Goal: Information Seeking & Learning: Learn about a topic

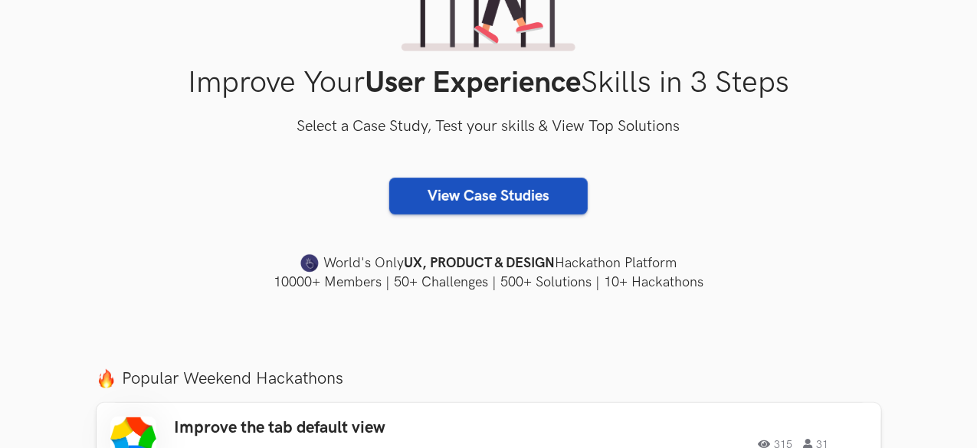
scroll to position [366, 0]
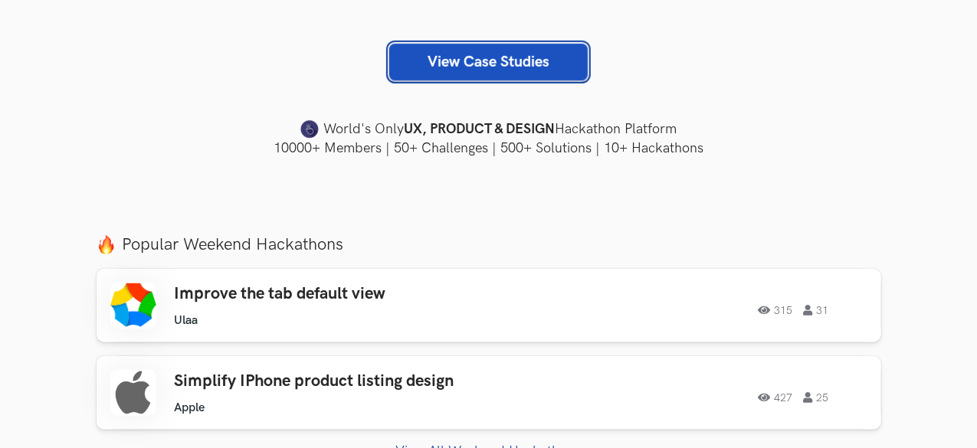
click at [543, 68] on link "View Case Studies" at bounding box center [488, 62] width 199 height 37
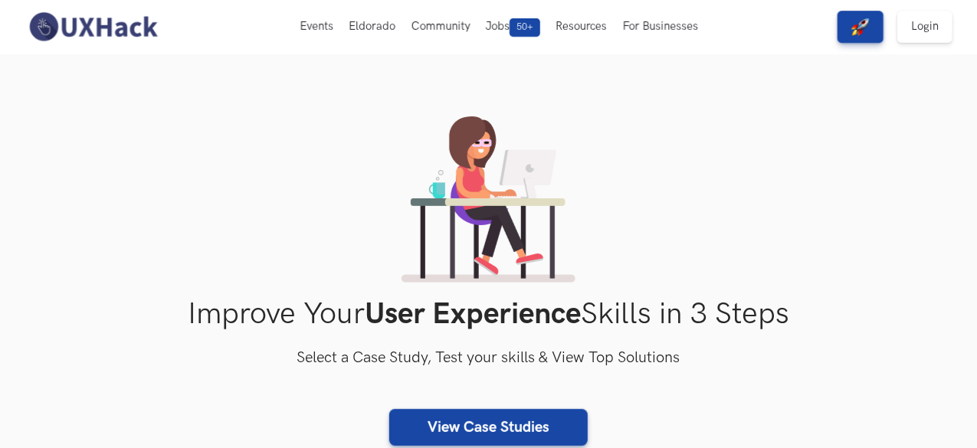
scroll to position [0, 0]
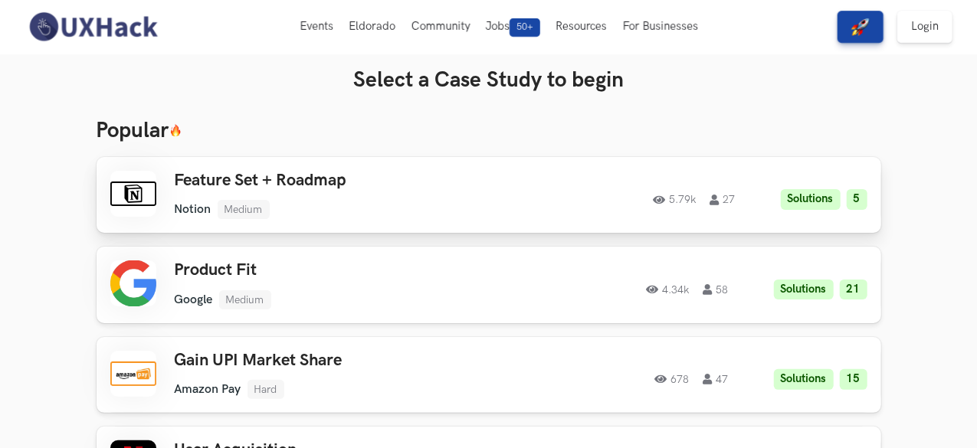
click at [467, 185] on h3 "Feature Set + Roadmap" at bounding box center [343, 181] width 337 height 20
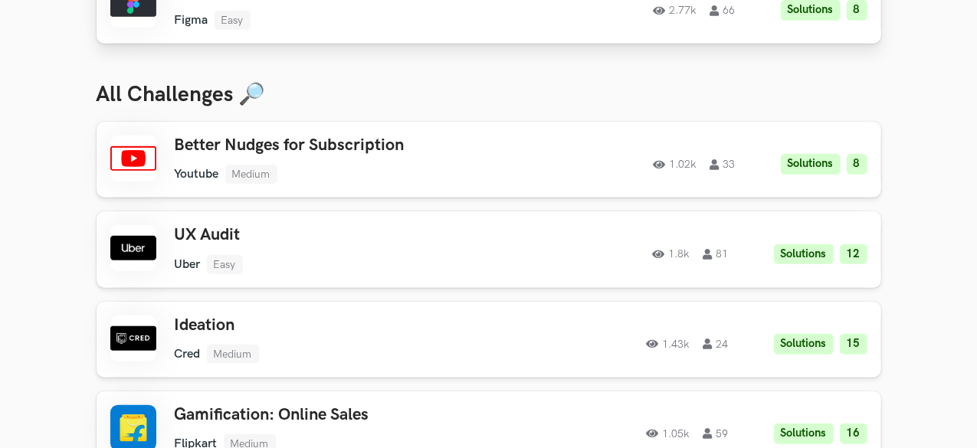
scroll to position [550, 0]
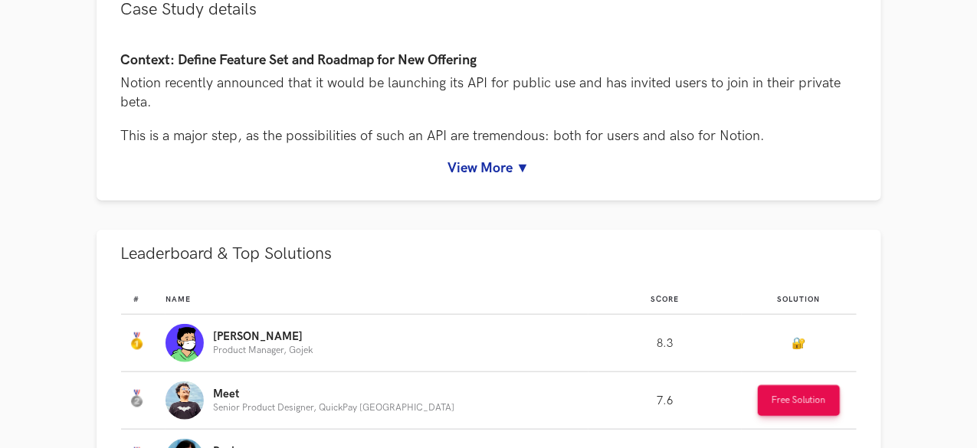
scroll to position [622, 0]
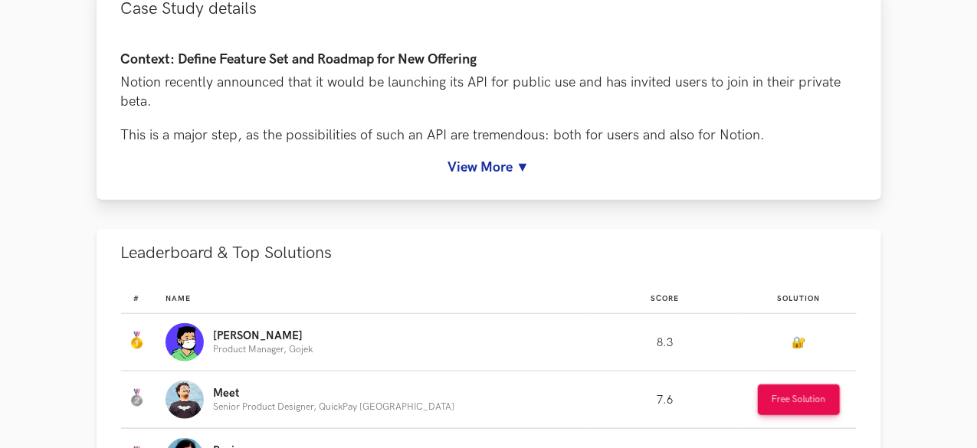
click at [473, 68] on h4 "Context: Define Feature Set and Roadmap for New Offering" at bounding box center [489, 60] width 736 height 16
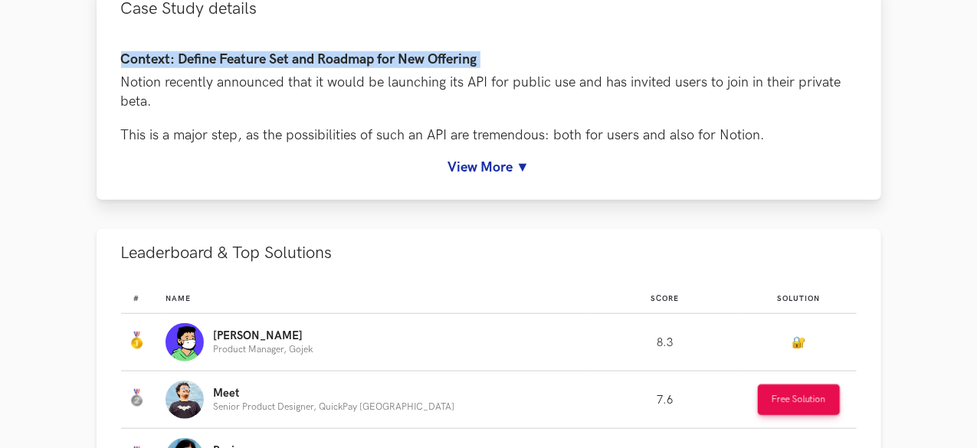
click at [473, 68] on h4 "Context: Define Feature Set and Roadmap for New Offering" at bounding box center [489, 60] width 736 height 16
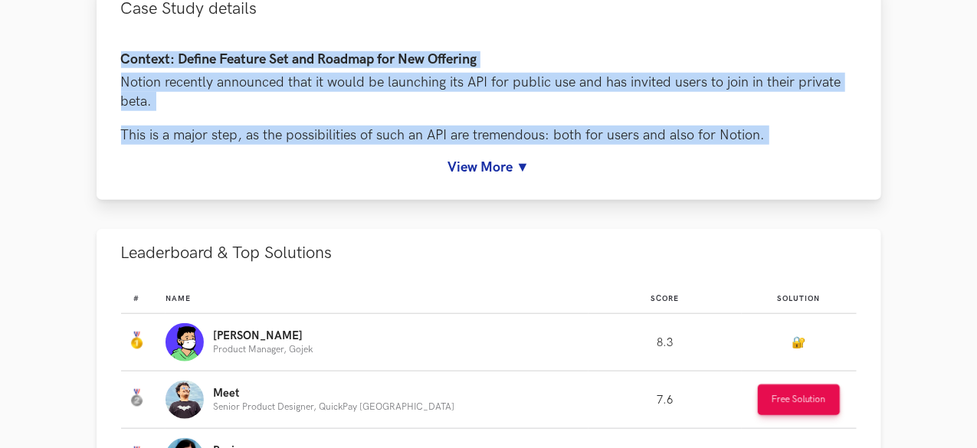
drag, startPoint x: 473, startPoint y: 146, endPoint x: 480, endPoint y: 183, distance: 38.2
click at [480, 145] on div "Context: Define Feature Set and Roadmap for New Offering Notion recently announ…" at bounding box center [489, 98] width 736 height 93
click at [480, 145] on div "Notion recently announced that it would be launching its API for public use and…" at bounding box center [489, 109] width 736 height 72
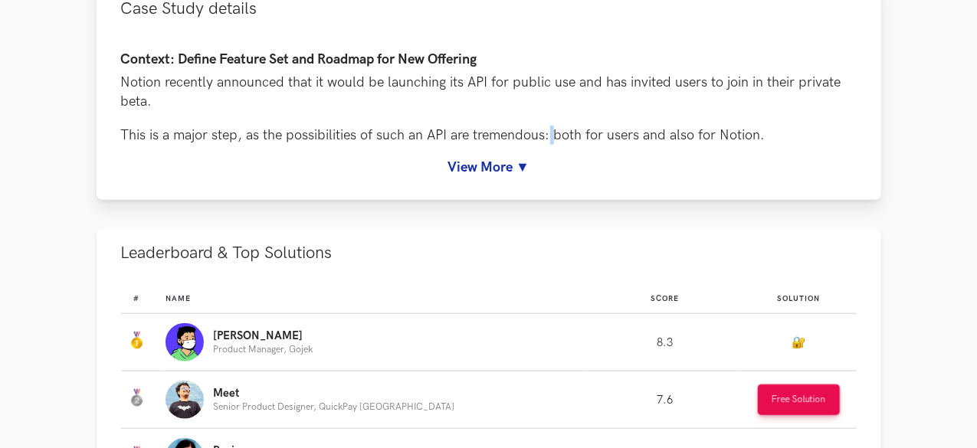
click at [480, 145] on div "Notion recently announced that it would be launching its API for public use and…" at bounding box center [489, 109] width 736 height 72
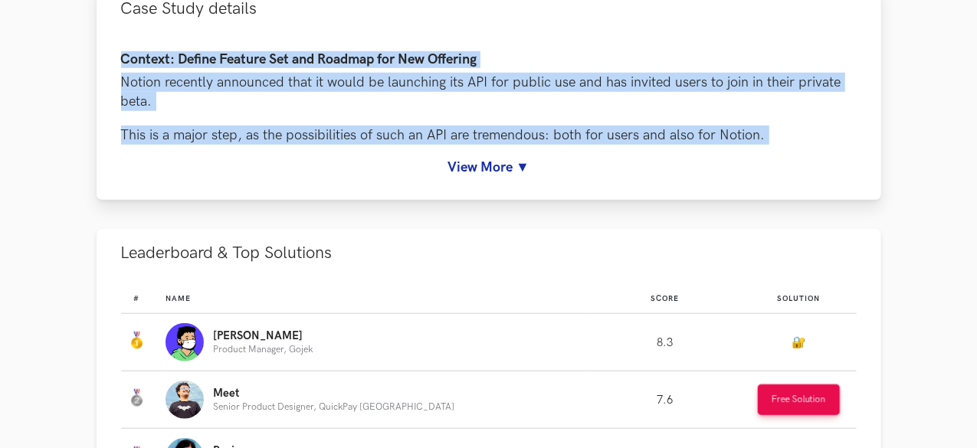
drag, startPoint x: 480, startPoint y: 183, endPoint x: 461, endPoint y: 138, distance: 49.1
click at [461, 138] on div "Context: Define Feature Set and Roadmap for New Offering Notion recently announ…" at bounding box center [489, 98] width 736 height 93
click at [461, 68] on h4 "Context: Define Feature Set and Roadmap for New Offering" at bounding box center [489, 60] width 736 height 16
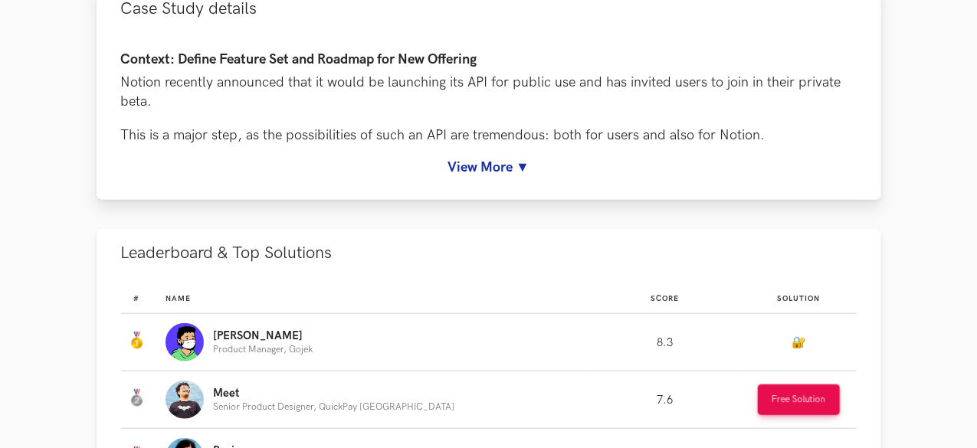
click at [461, 68] on h4 "Context: Define Feature Set and Roadmap for New Offering" at bounding box center [489, 60] width 736 height 16
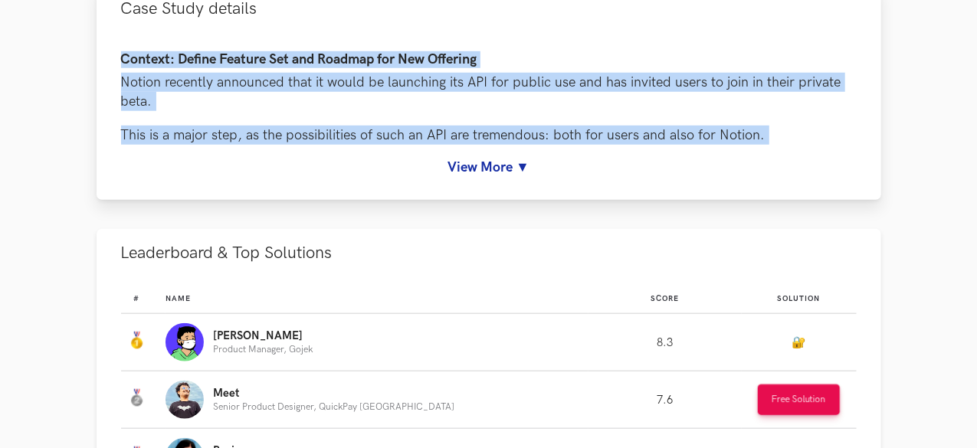
drag, startPoint x: 461, startPoint y: 138, endPoint x: 463, endPoint y: 179, distance: 40.7
click at [463, 145] on div "Context: Define Feature Set and Roadmap for New Offering Notion recently announ…" at bounding box center [489, 98] width 736 height 93
click at [463, 145] on div "Notion recently announced that it would be launching its API for public use and…" at bounding box center [489, 109] width 736 height 72
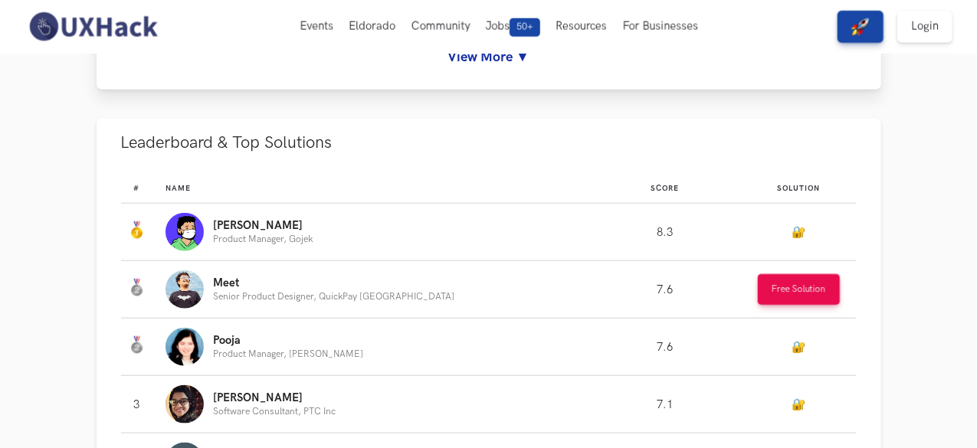
scroll to position [732, 0]
